Goal: Book appointment/travel/reservation

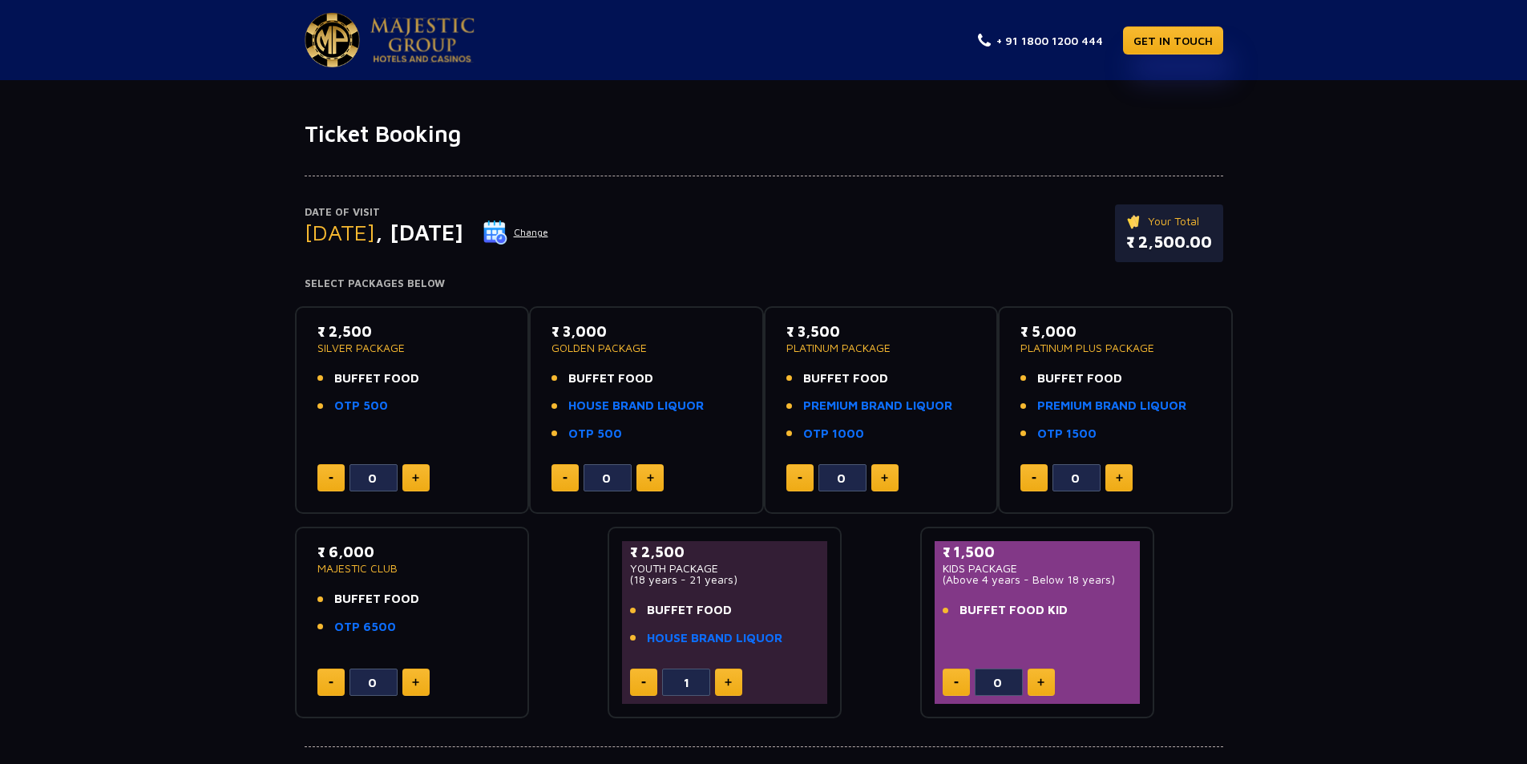
click at [1410, 395] on div "Date of Visit Tuesday , 30 Sep 2025 Change Your Total ₹ 2,500.00 Select Package…" at bounding box center [763, 432] width 1527 height 571
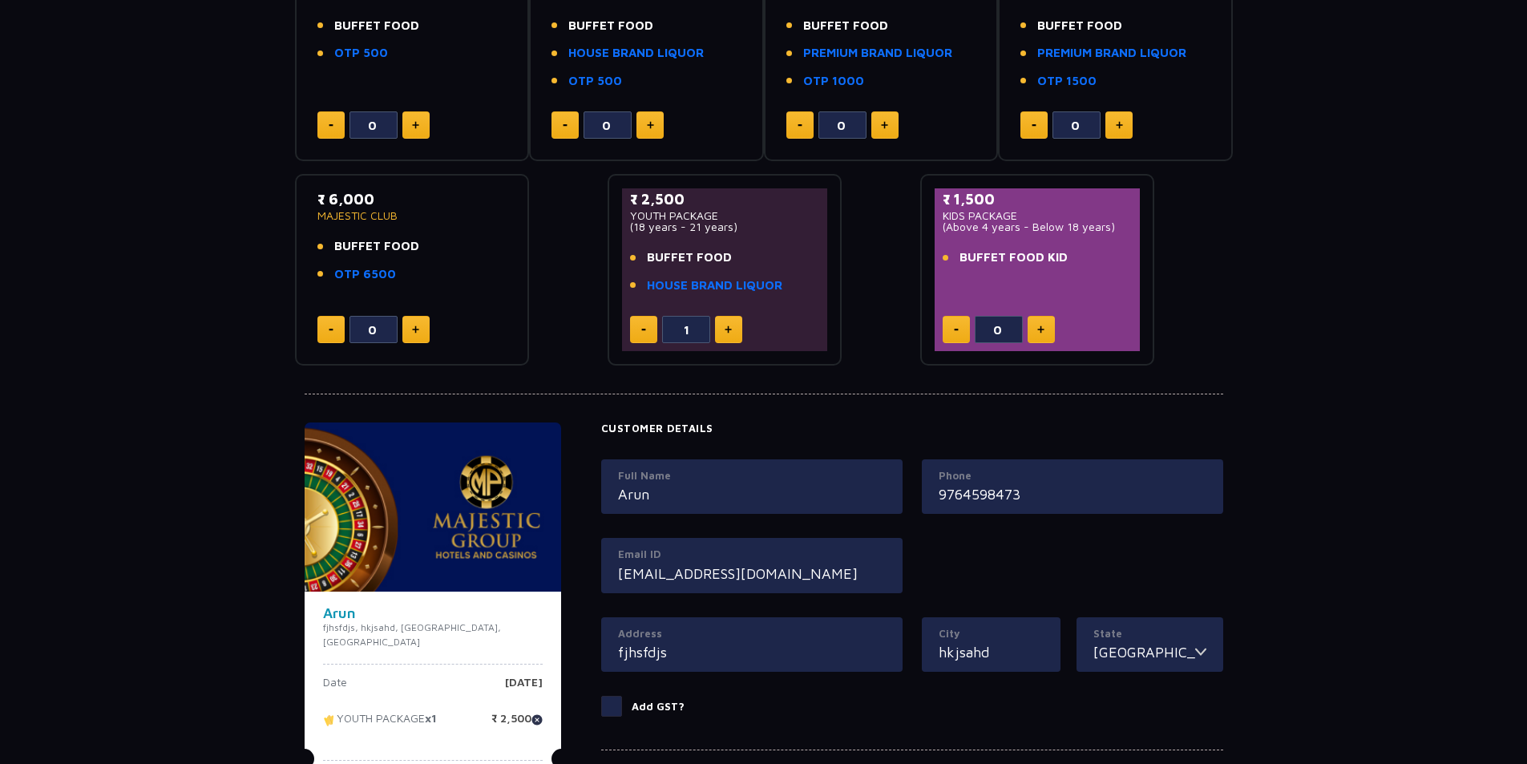
scroll to position [32, 0]
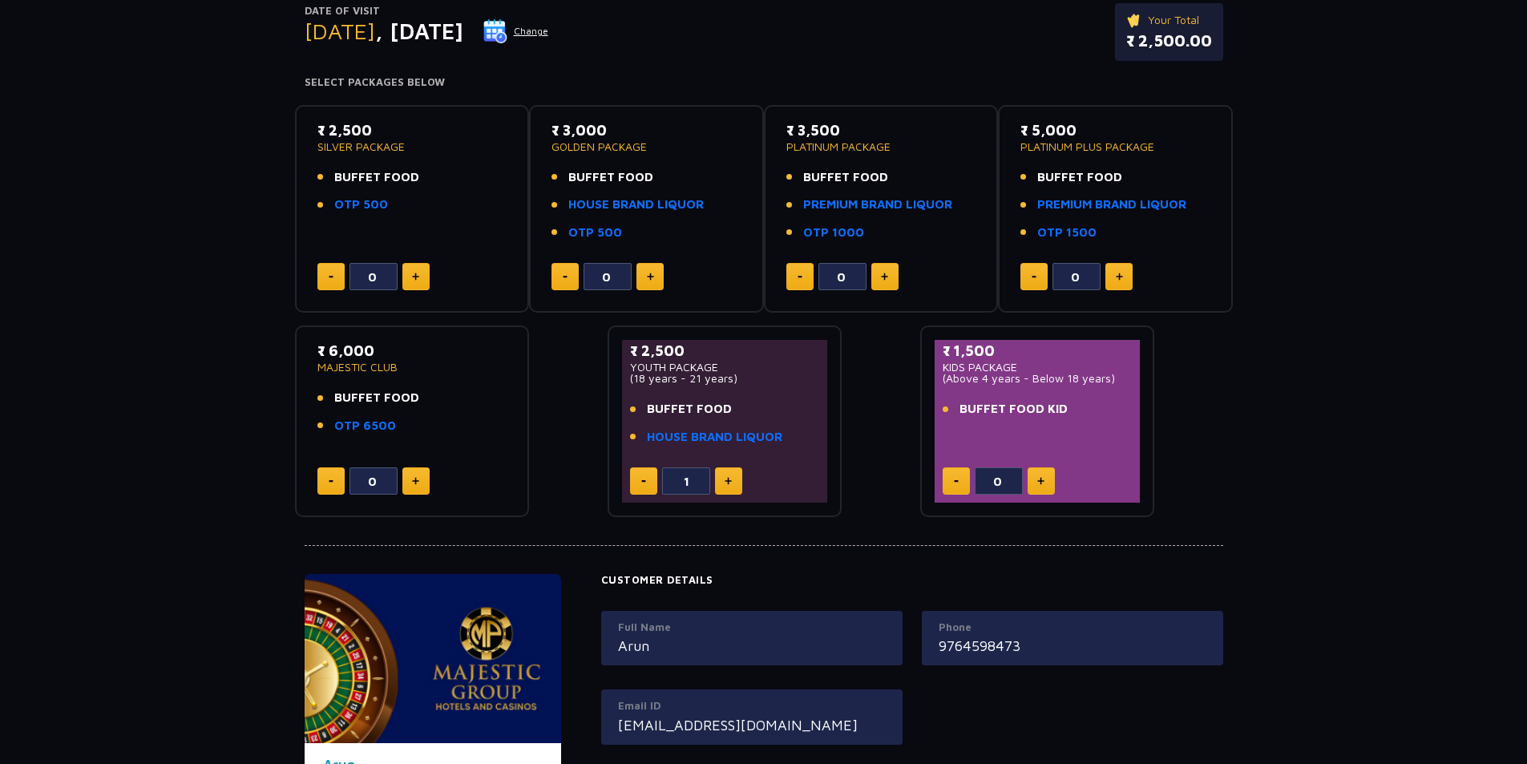
scroll to position [112, 0]
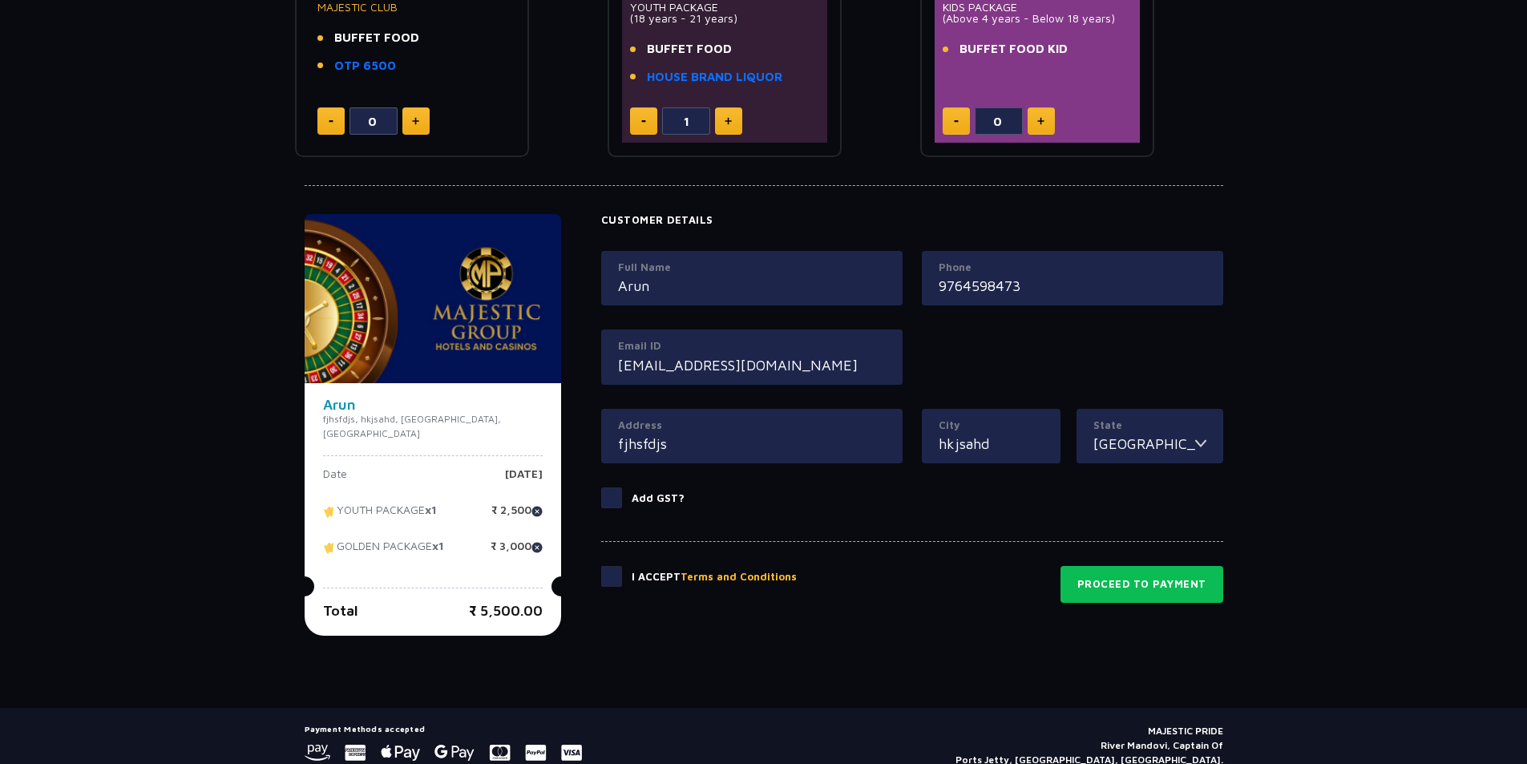
scroll to position [401, 0]
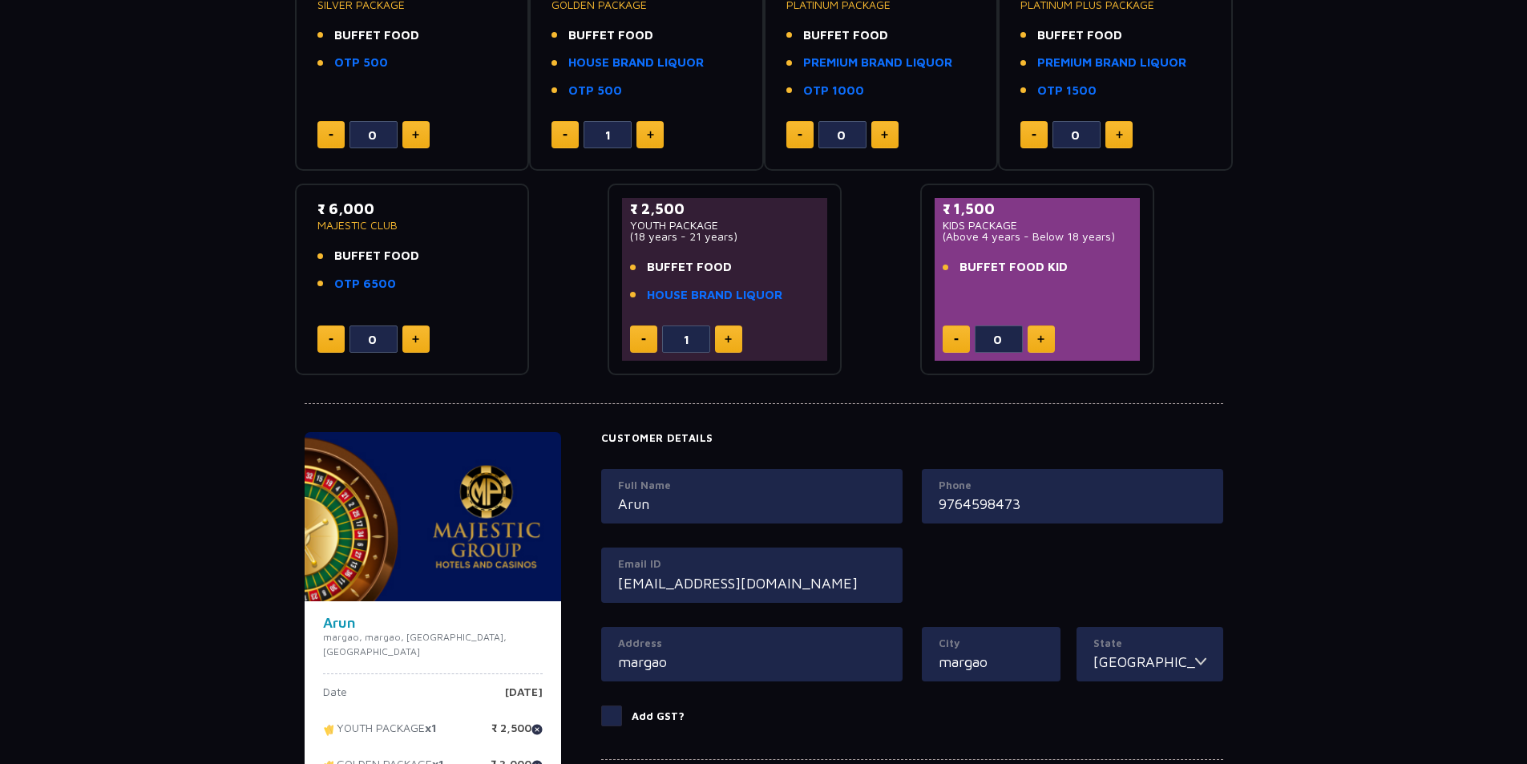
scroll to position [240, 0]
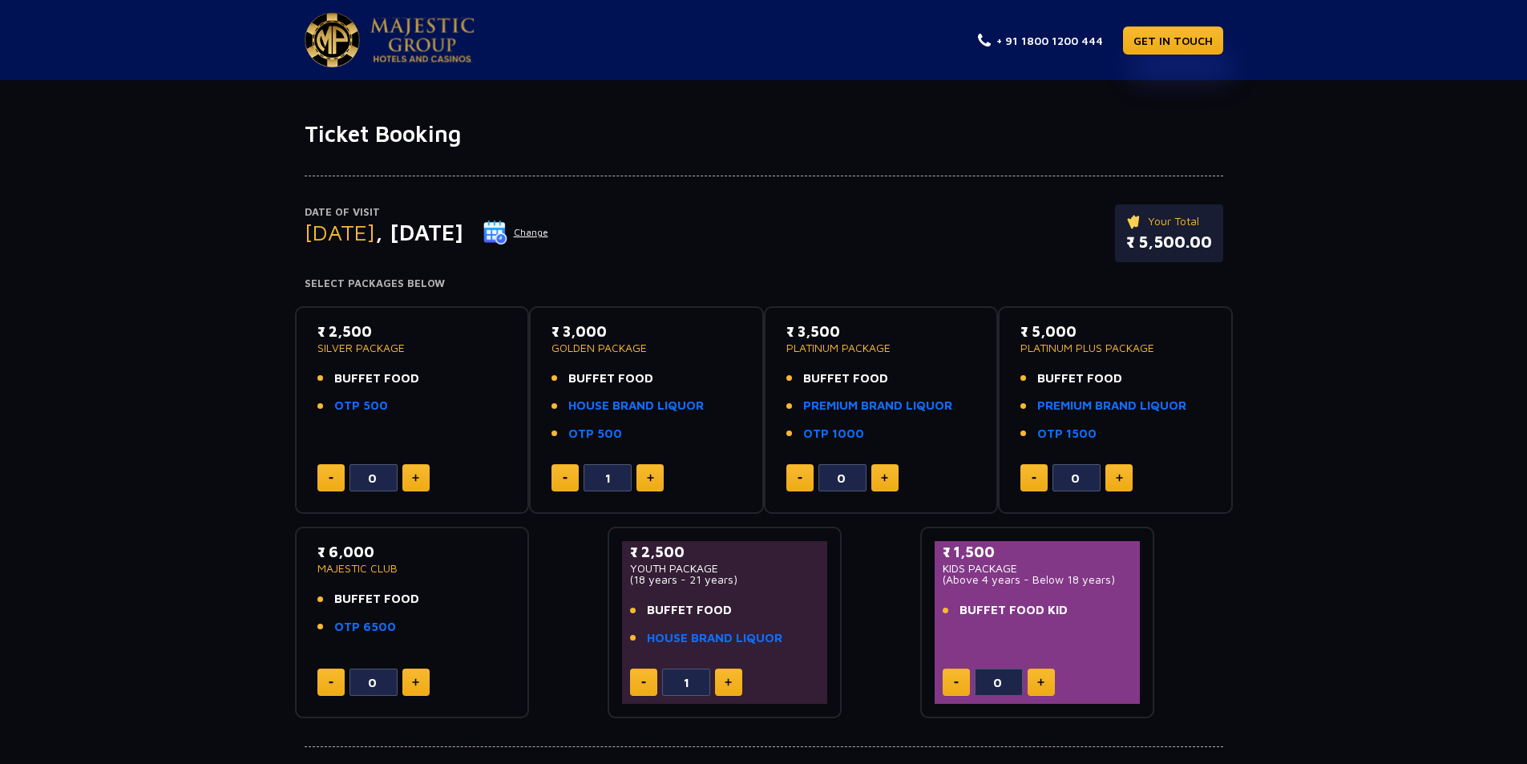
click at [549, 235] on button "Change" at bounding box center [515, 233] width 67 height 26
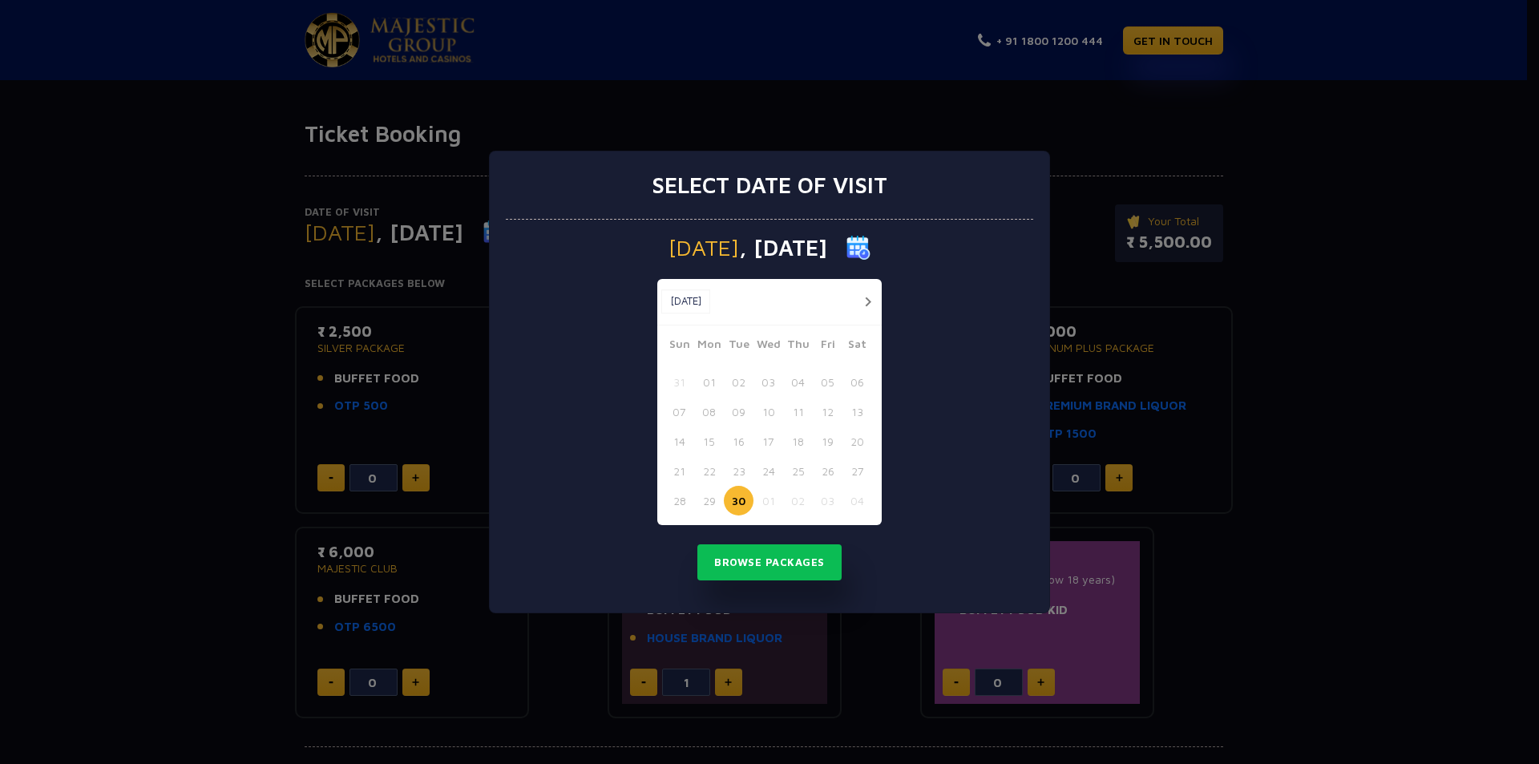
click at [741, 497] on button "30" at bounding box center [739, 501] width 30 height 30
click at [760, 558] on button "Browse Packages" at bounding box center [769, 562] width 144 height 37
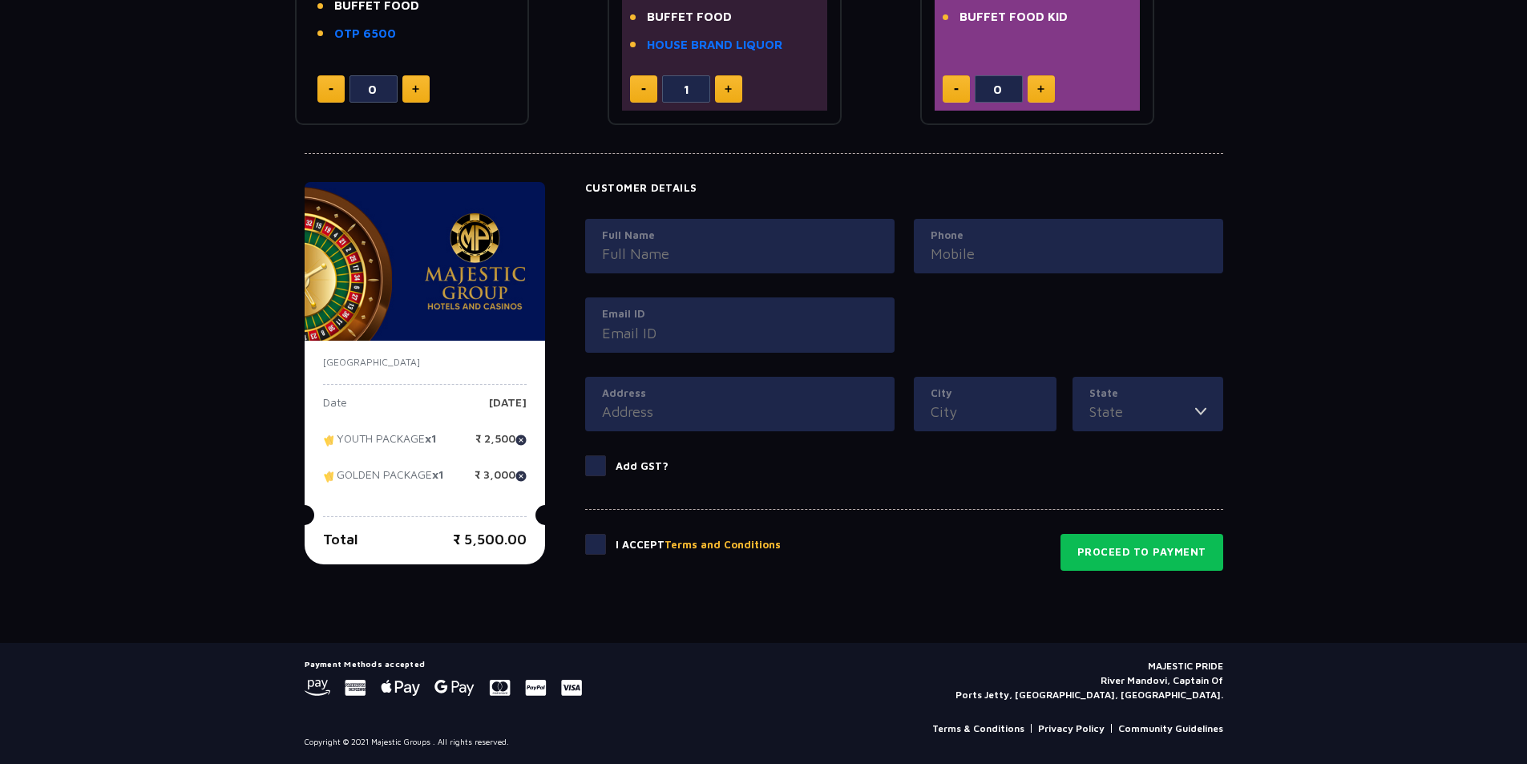
scroll to position [513, 0]
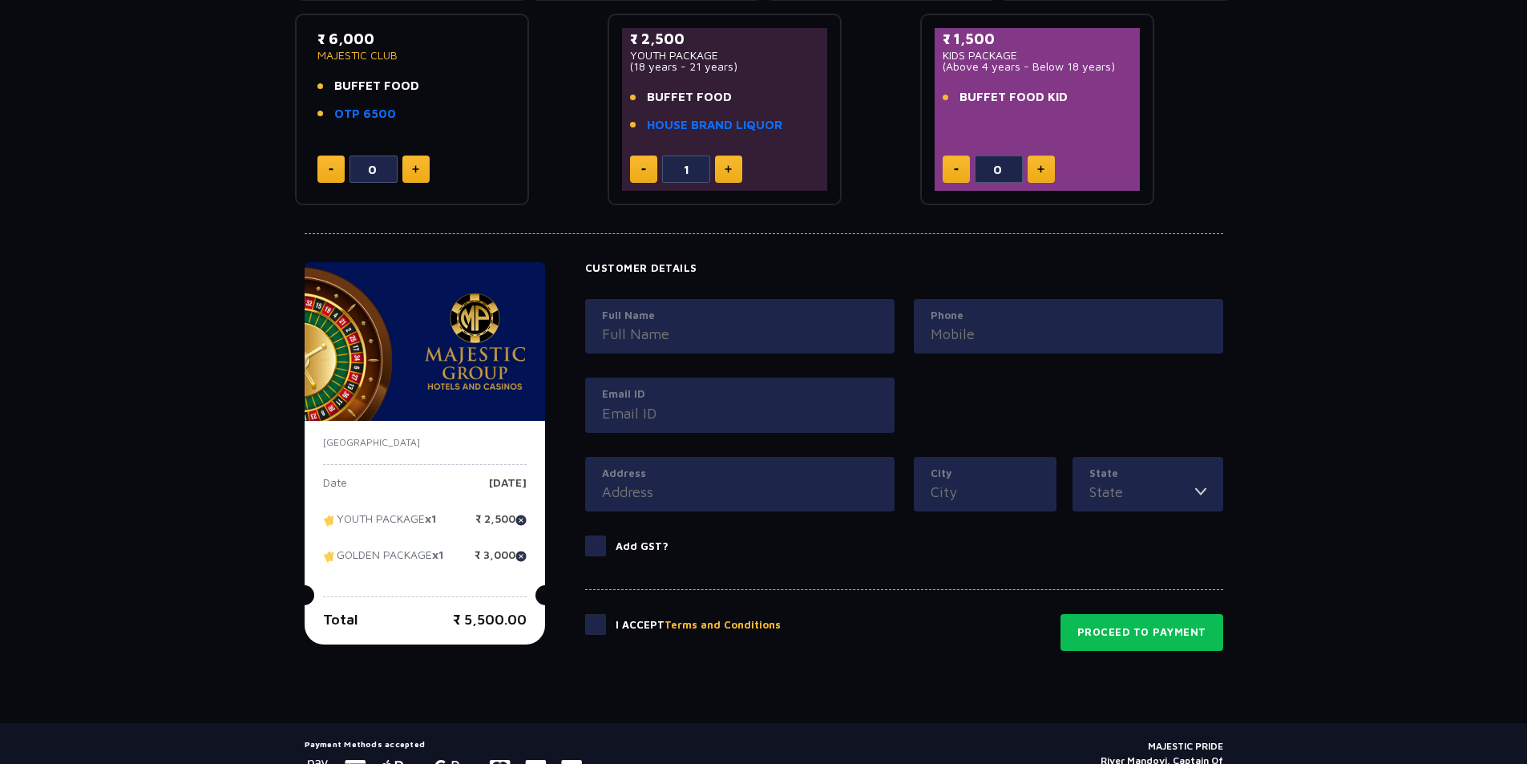
click at [690, 329] on input "Full Name" at bounding box center [740, 334] width 276 height 22
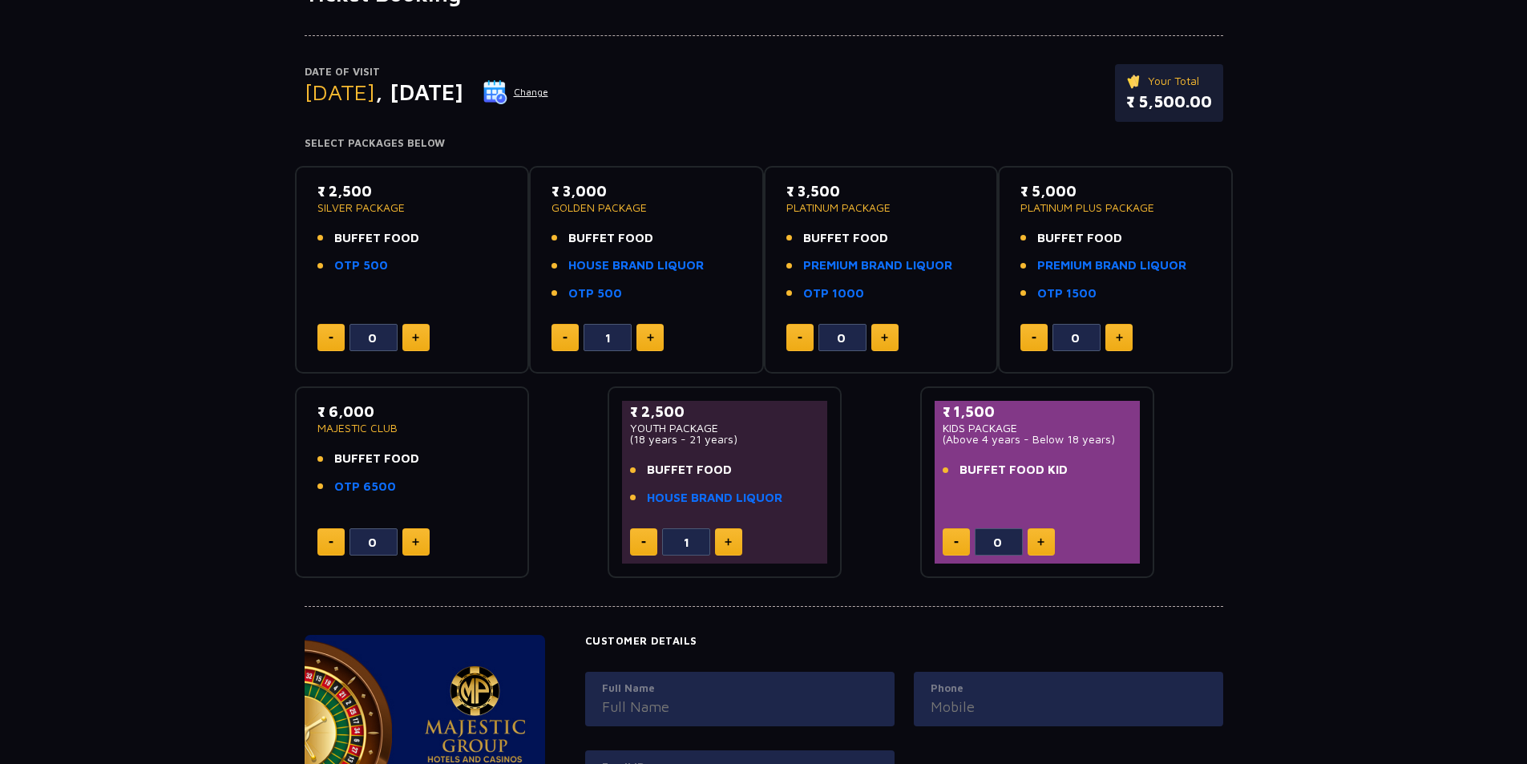
scroll to position [112, 0]
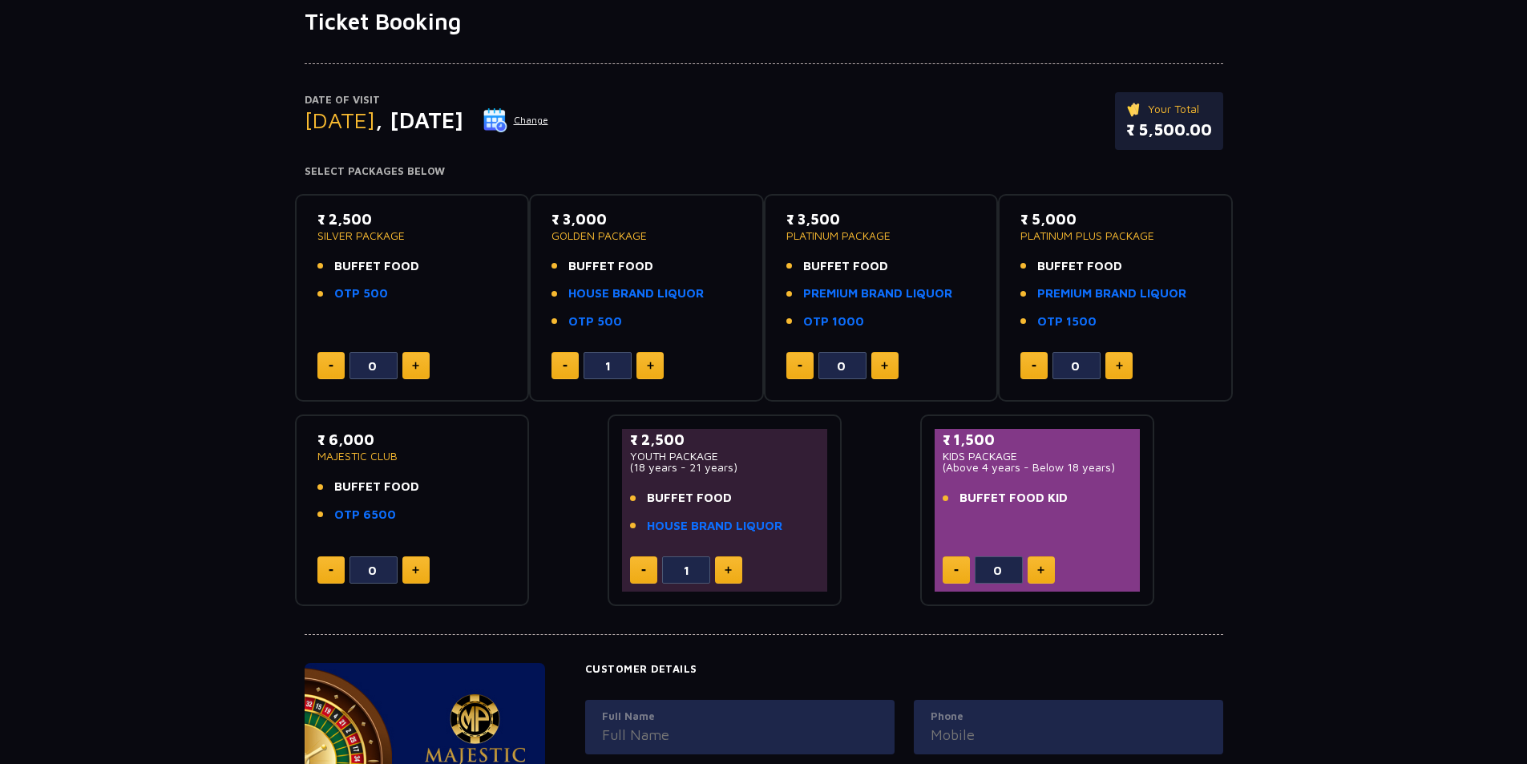
click at [636, 571] on button at bounding box center [643, 569] width 27 height 27
type input "0"
click at [572, 369] on button at bounding box center [564, 365] width 27 height 27
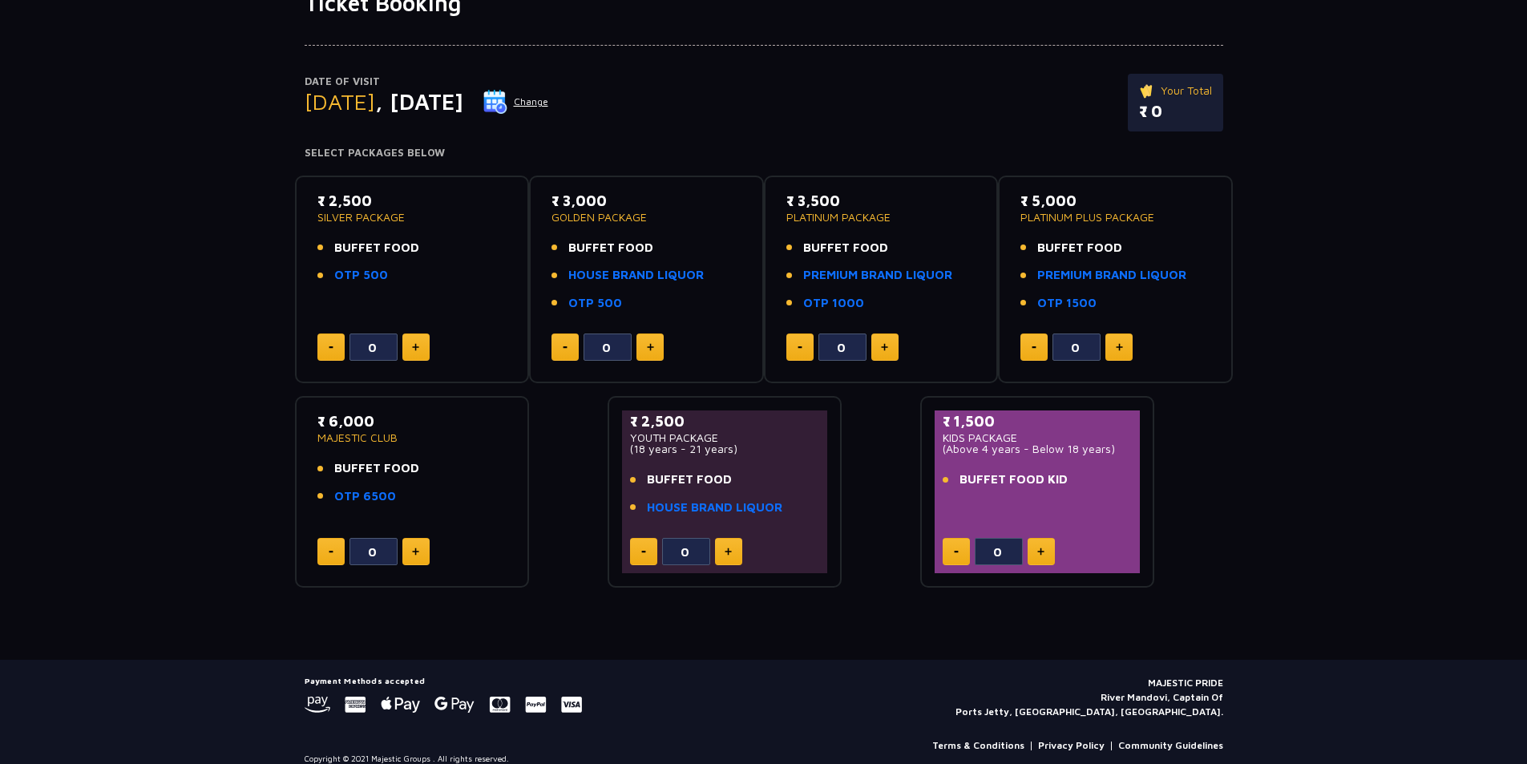
scroll to position [147, 0]
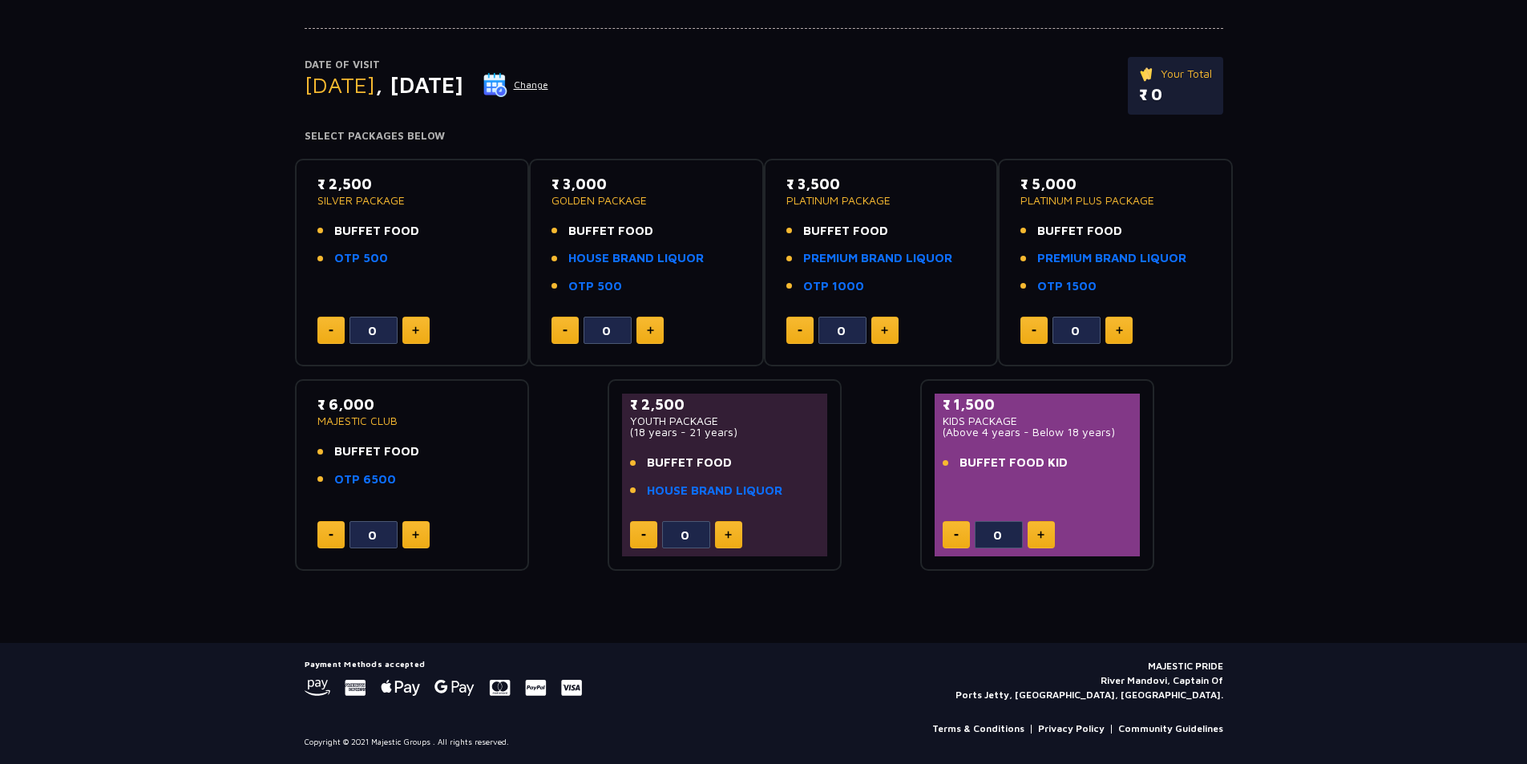
click at [648, 329] on img at bounding box center [650, 330] width 7 height 8
type input "1"
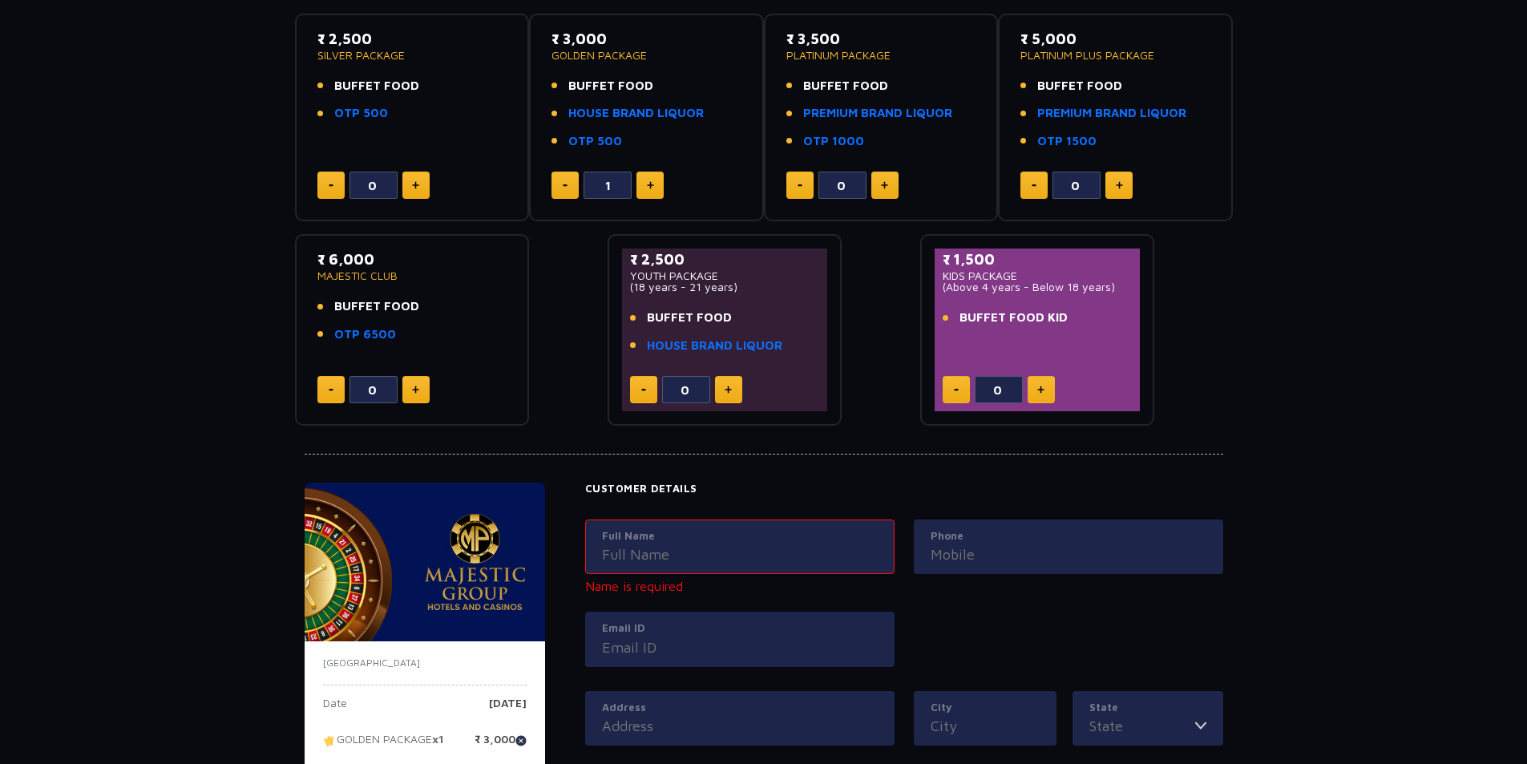
scroll to position [388, 0]
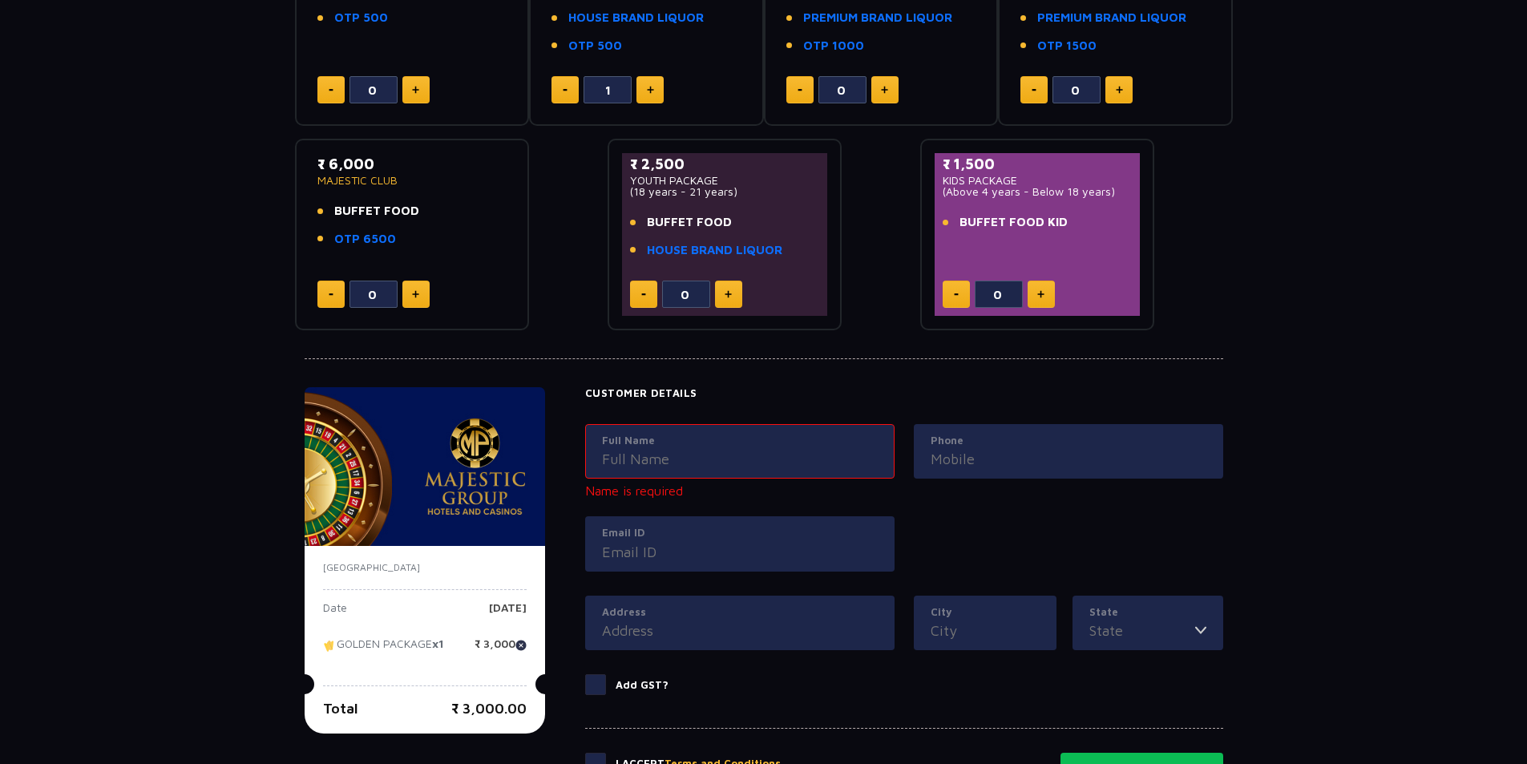
click at [729, 290] on img at bounding box center [727, 294] width 7 height 8
type input "1"
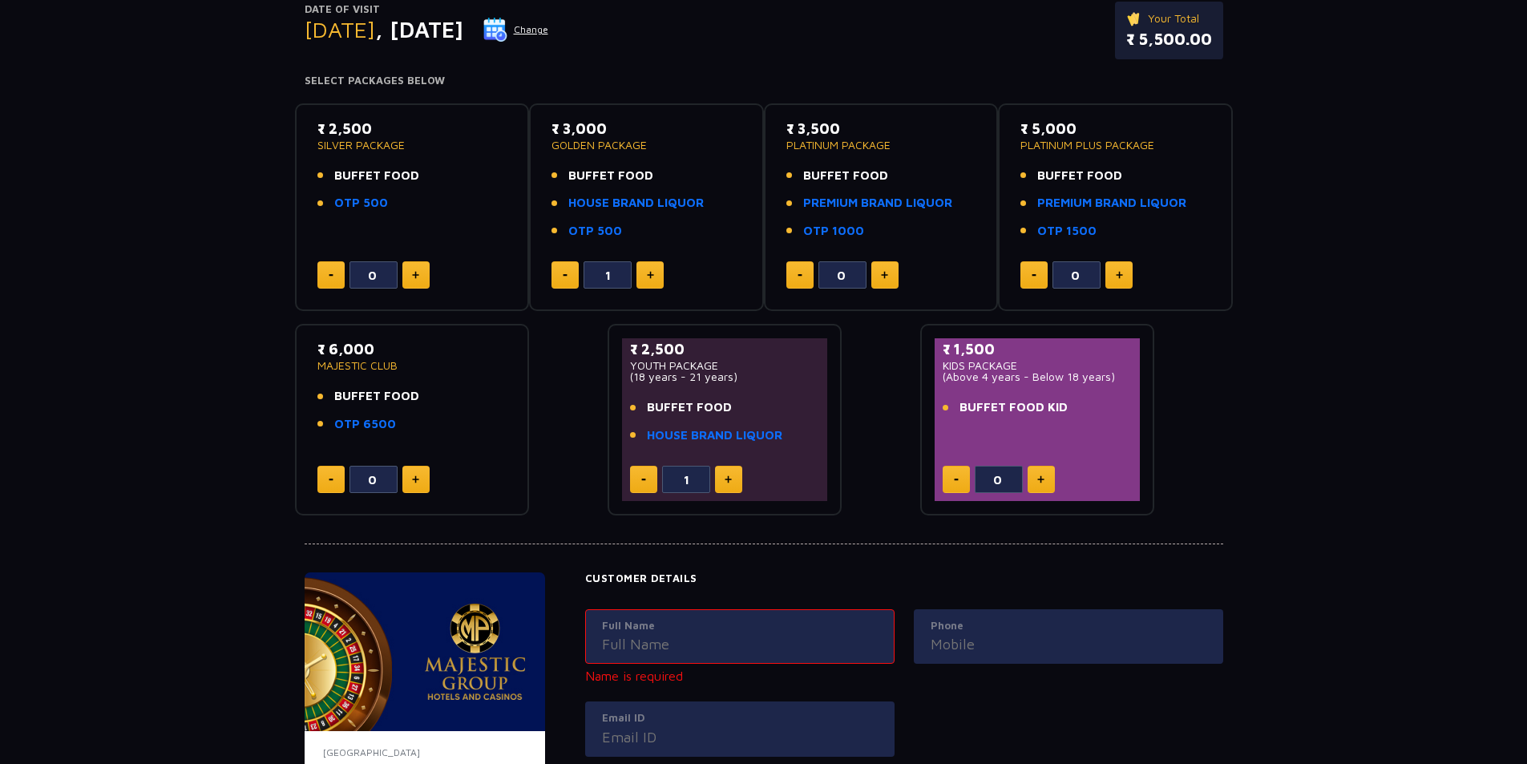
scroll to position [0, 0]
